Goal: Find specific page/section: Find specific page/section

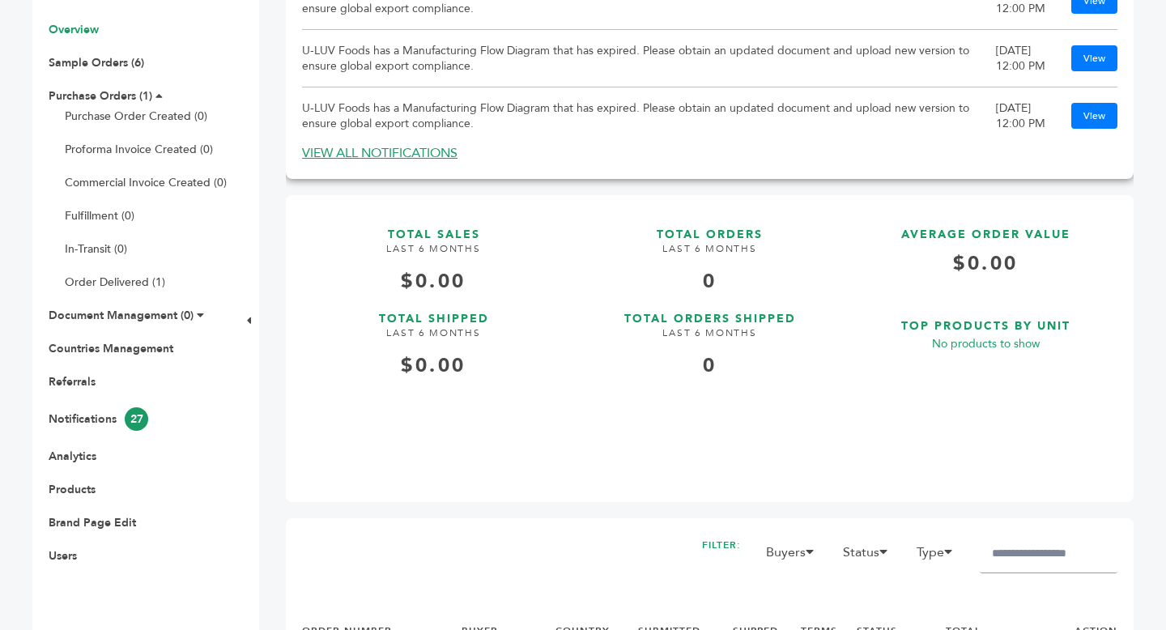
scroll to position [671, 0]
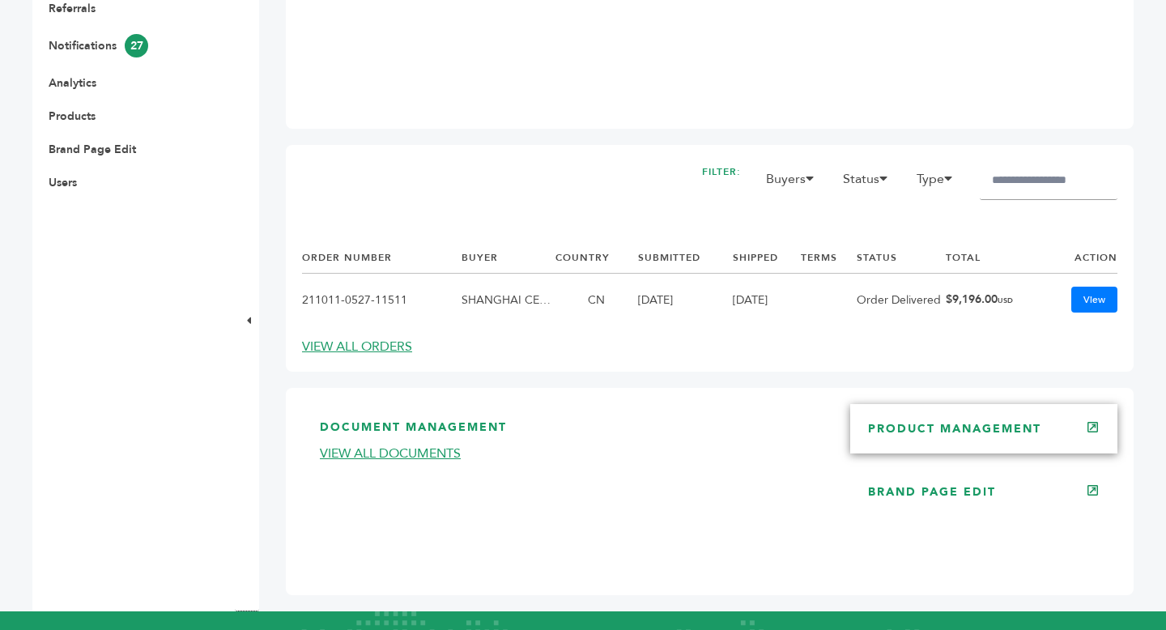
click at [975, 442] on div "PRODUCT MANAGEMENT" at bounding box center [983, 428] width 267 height 49
click at [977, 436] on link "PRODUCT MANAGEMENT" at bounding box center [954, 428] width 173 height 15
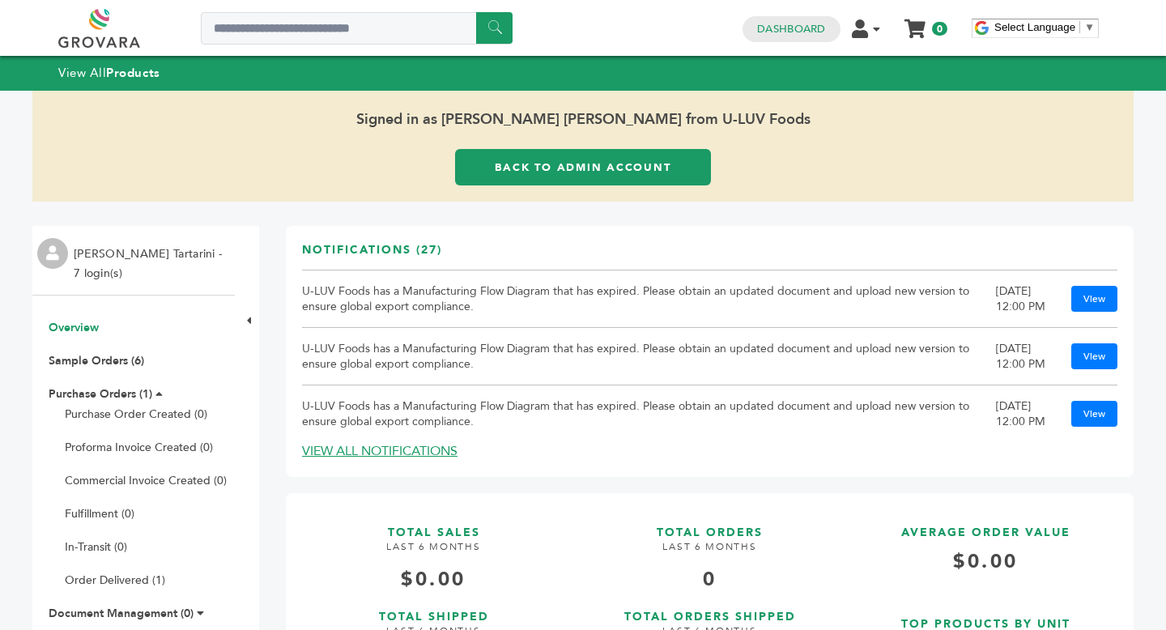
click at [571, 160] on link "Back to Admin Account" at bounding box center [583, 167] width 256 height 36
